Goal: Use online tool/utility: Use online tool/utility

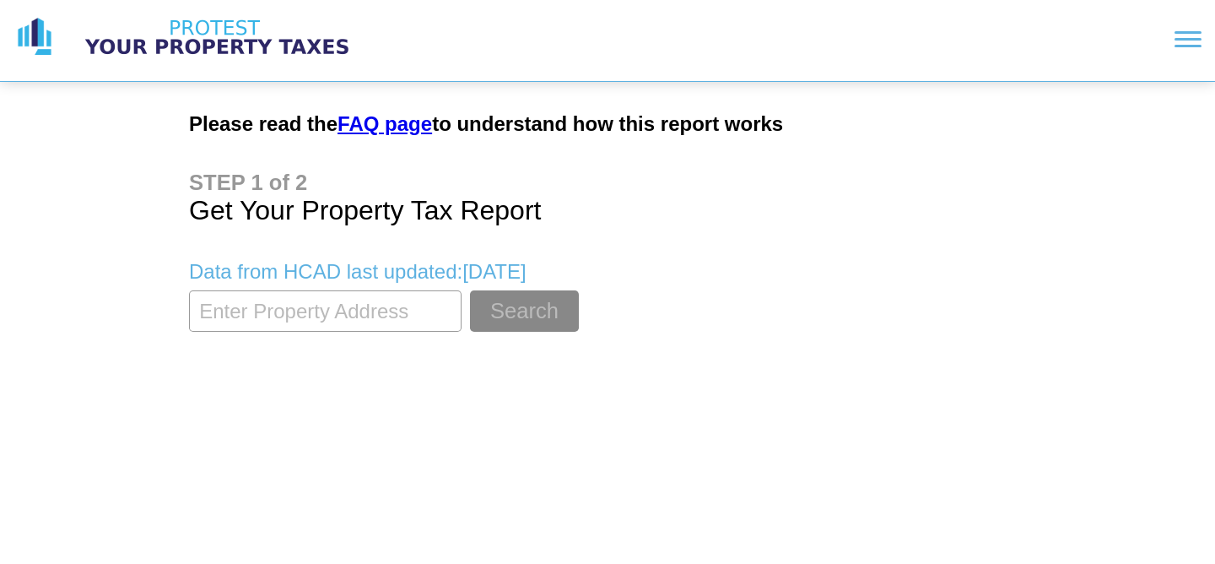
click at [211, 316] on input "textbox" at bounding box center [325, 310] width 273 height 41
type input "[STREET_ADDRESS][PERSON_NAME]"
click at [454, 360] on html "Please read the FAQ page to understand how this report works Get Your Property …" at bounding box center [607, 180] width 1215 height 360
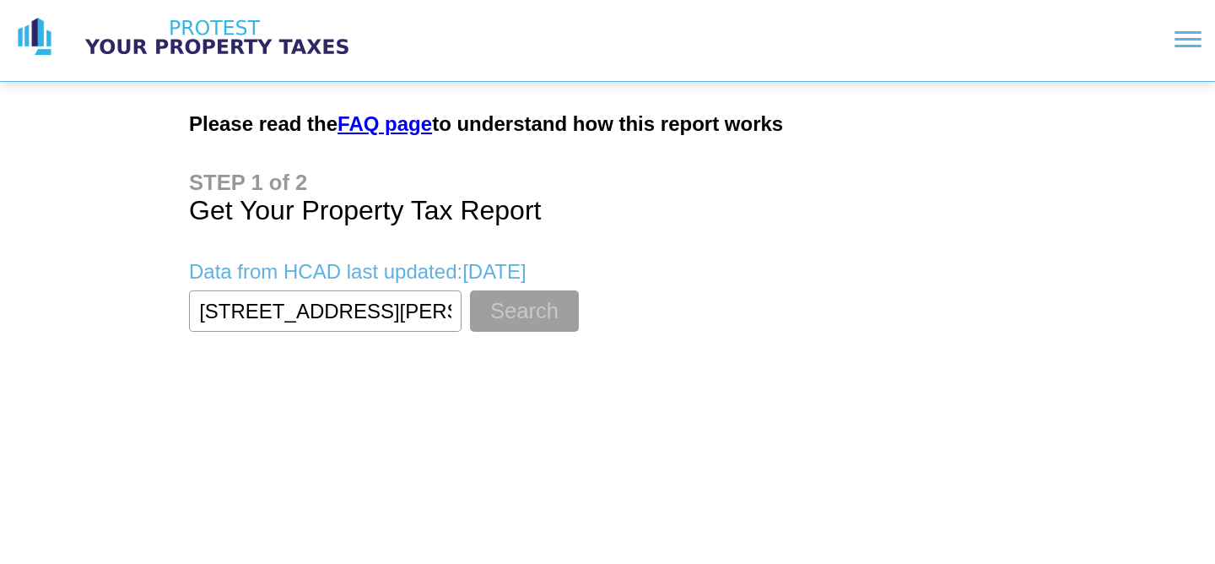
click at [496, 306] on button "Search" at bounding box center [524, 310] width 109 height 41
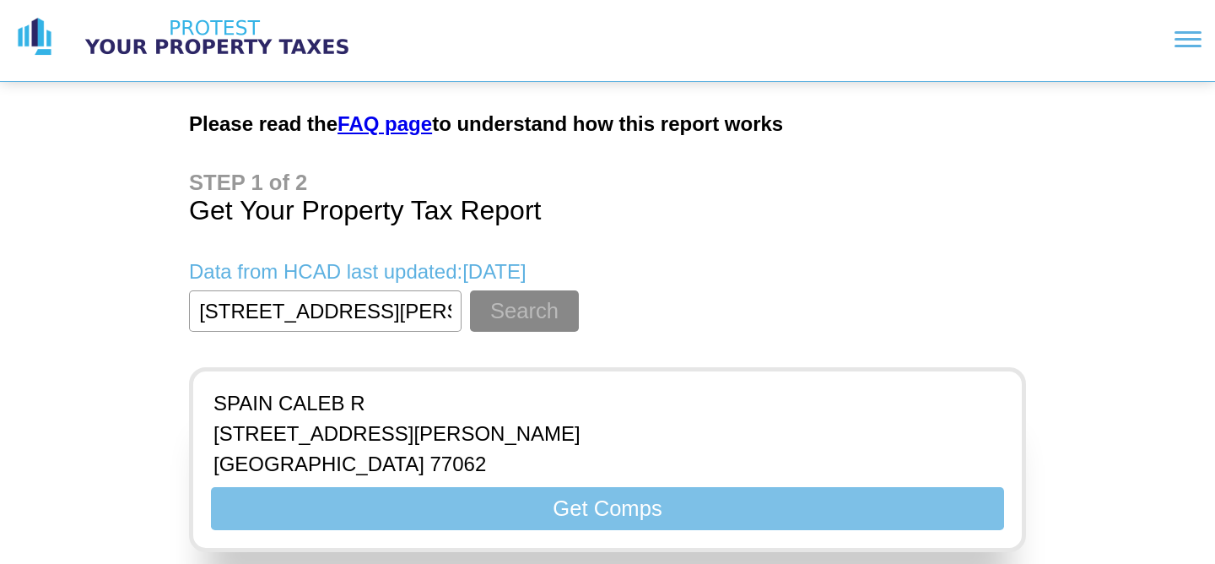
click at [560, 504] on button "Get Comps" at bounding box center [607, 508] width 793 height 43
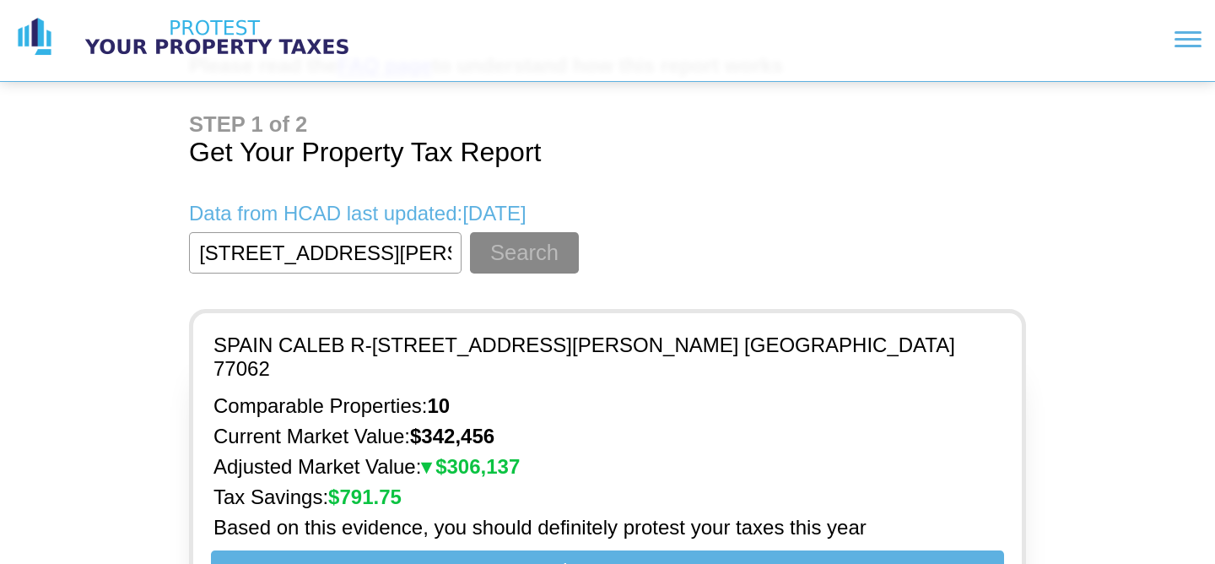
scroll to position [152, 0]
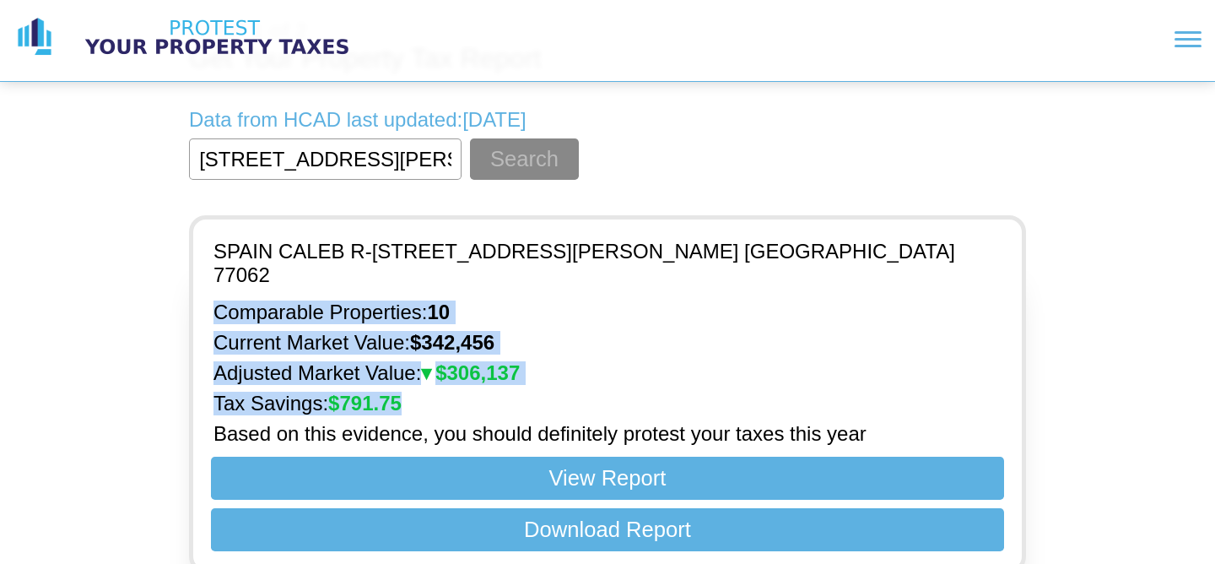
drag, startPoint x: 408, startPoint y: 376, endPoint x: 206, endPoint y: 295, distance: 218.5
click at [207, 300] on div "Comparable Properties: 10 Current Market Value: $ 342,456 Adjusted Market Value…" at bounding box center [608, 372] width 802 height 145
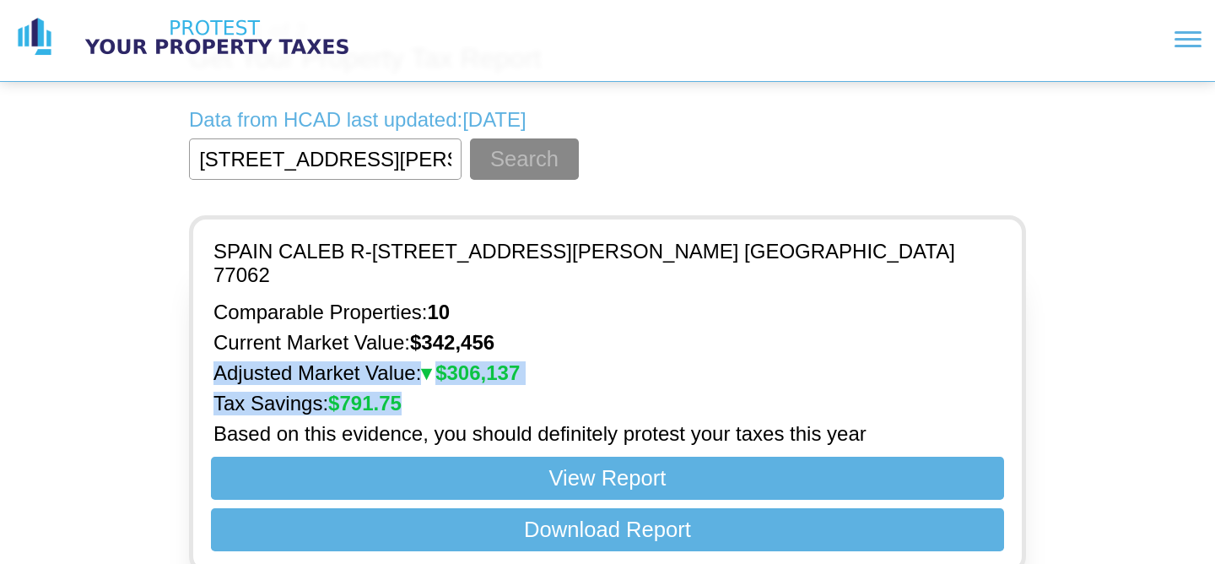
drag, startPoint x: 215, startPoint y: 346, endPoint x: 583, endPoint y: 390, distance: 370.6
click at [583, 390] on div "Comparable Properties: 10 Current Market Value: $ 342,456 Adjusted Market Value…" at bounding box center [608, 372] width 802 height 145
click at [583, 392] on p "Tax Savings: $ 791.75" at bounding box center [608, 404] width 788 height 24
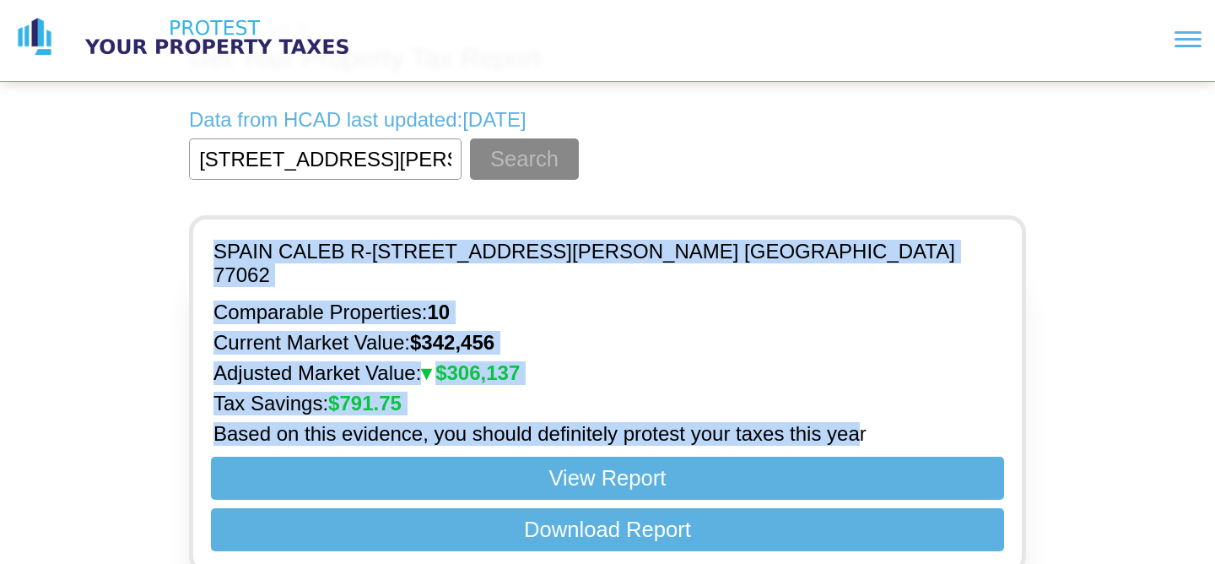
drag, startPoint x: 862, startPoint y: 413, endPoint x: 243, endPoint y: 247, distance: 640.3
click at [243, 247] on div "SPAIN CALEB R - [STREET_ADDRESS][PERSON_NAME] Comparable Properties: 10 Current…" at bounding box center [608, 394] width 802 height 322
click at [793, 361] on p "Adjusted Market Value: $ 306,137" at bounding box center [608, 373] width 788 height 24
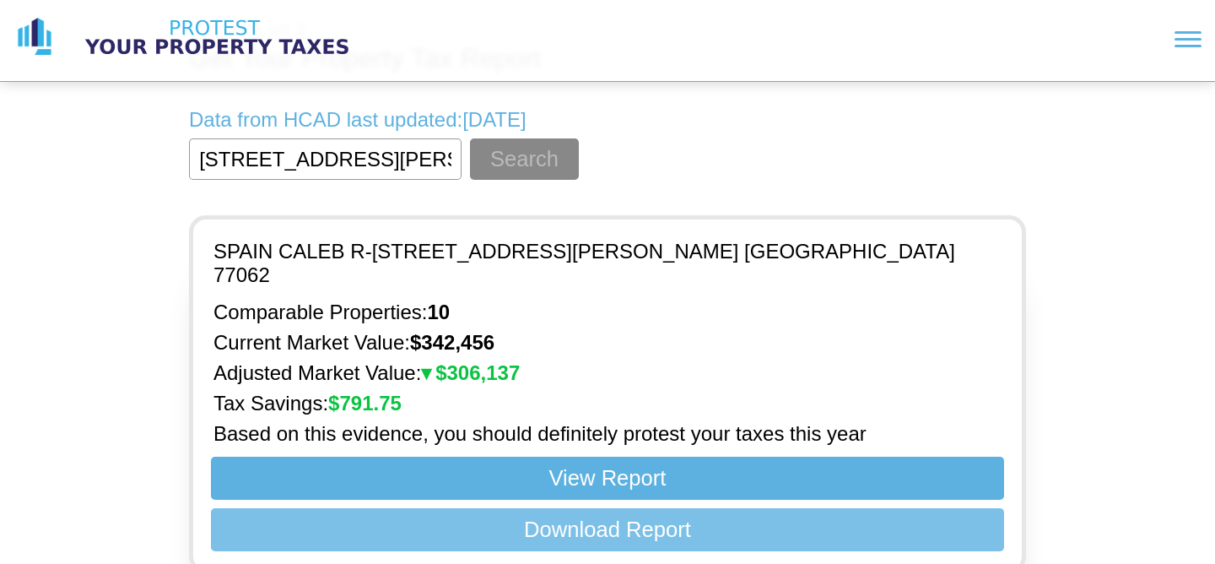
click at [651, 508] on button "Download Report" at bounding box center [607, 529] width 793 height 43
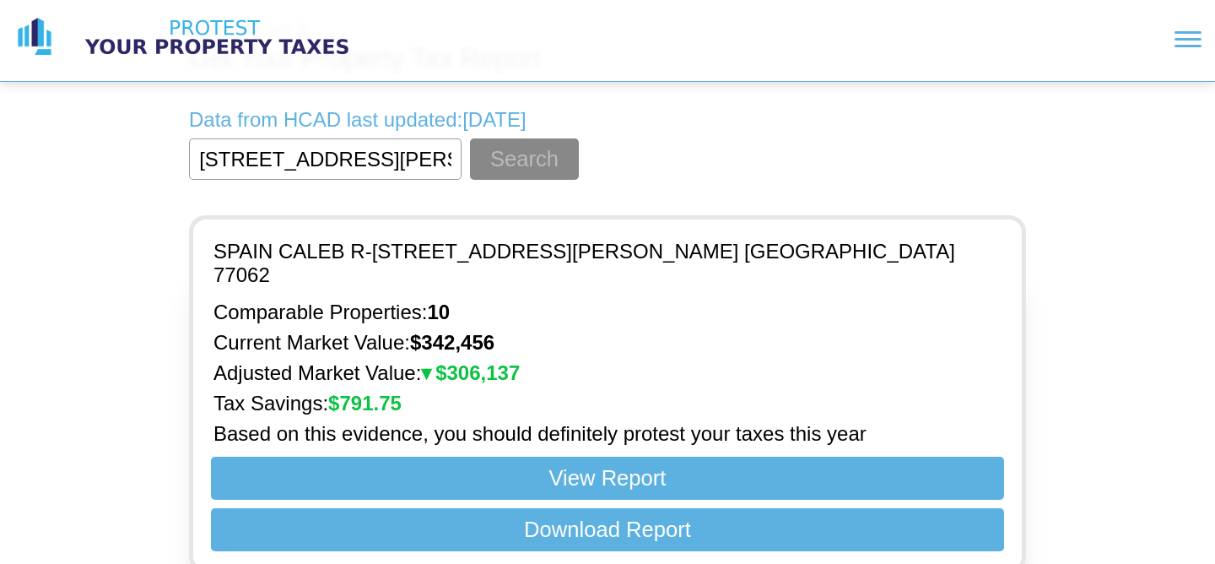
click at [1106, 218] on div "Please read the FAQ page to understand how this report works Get Your Property …" at bounding box center [607, 217] width 1215 height 738
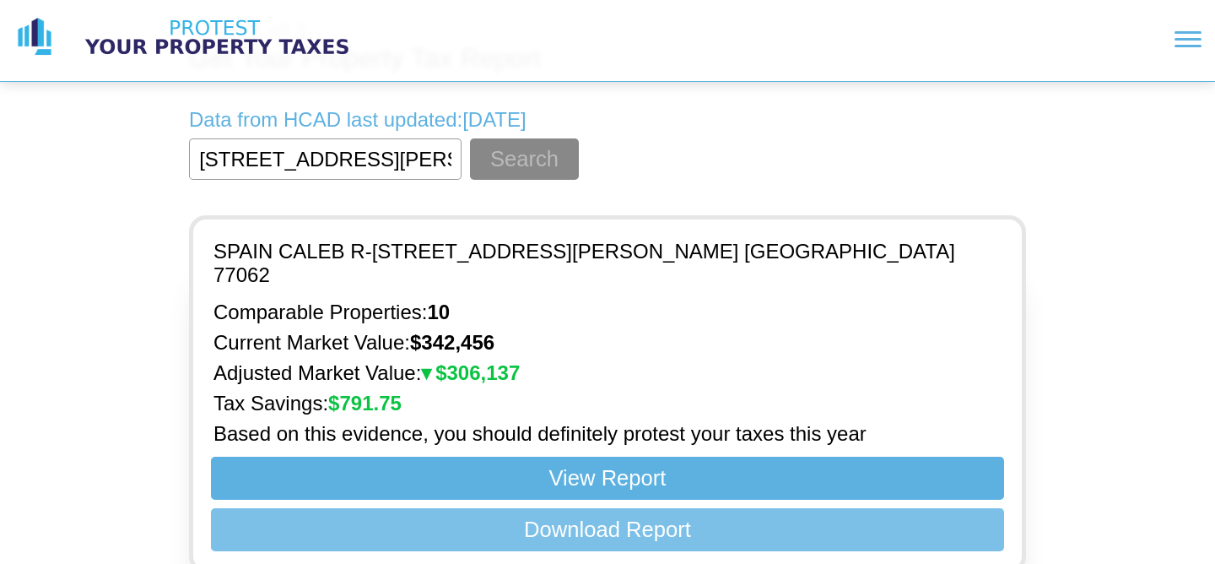
click at [640, 508] on button "Download Report" at bounding box center [607, 529] width 793 height 43
